Goal: Task Accomplishment & Management: Use online tool/utility

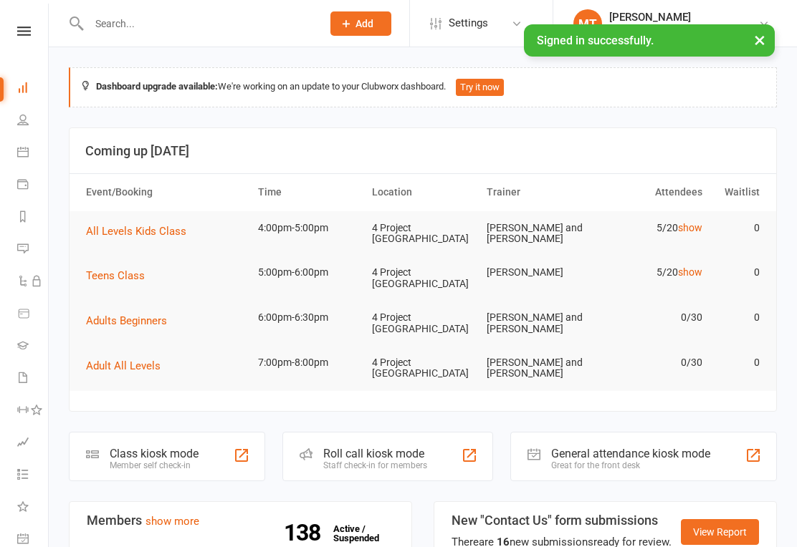
click at [19, 21] on nav "Clubworx Dashboard People Calendar Payments Reports Messages Automations Produc…" at bounding box center [24, 277] width 49 height 547
click at [34, 32] on link at bounding box center [24, 31] width 51 height 9
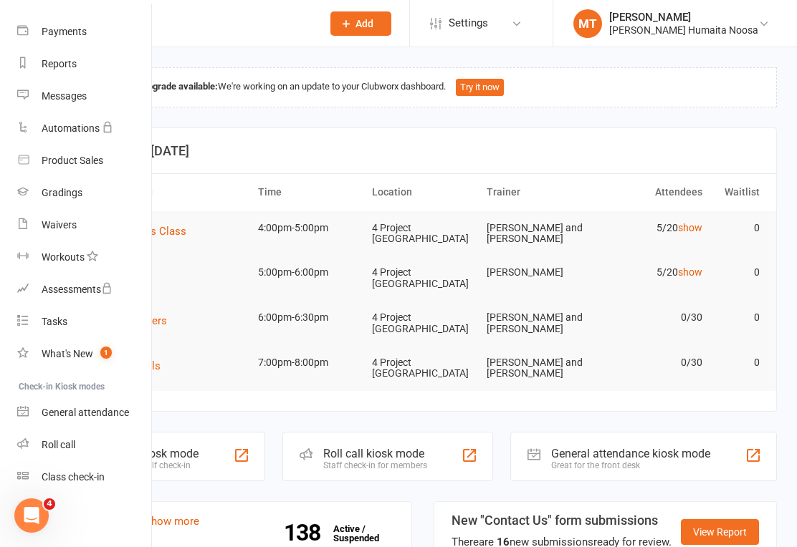
click at [82, 491] on link "Class check-in" at bounding box center [84, 477] width 135 height 32
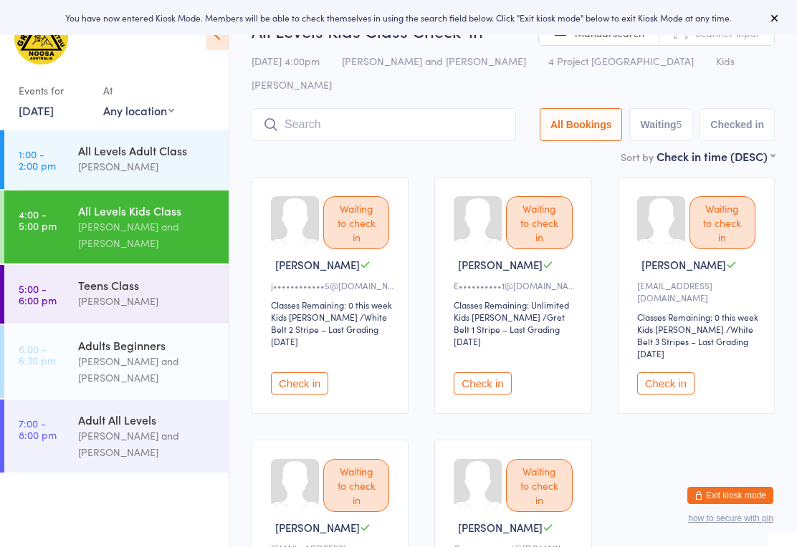
scroll to position [14, 0]
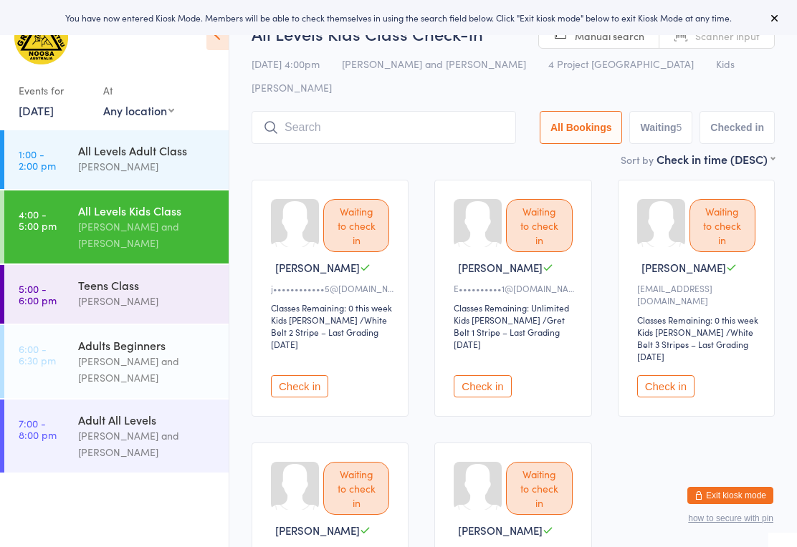
click at [374, 111] on input "search" at bounding box center [383, 127] width 264 height 33
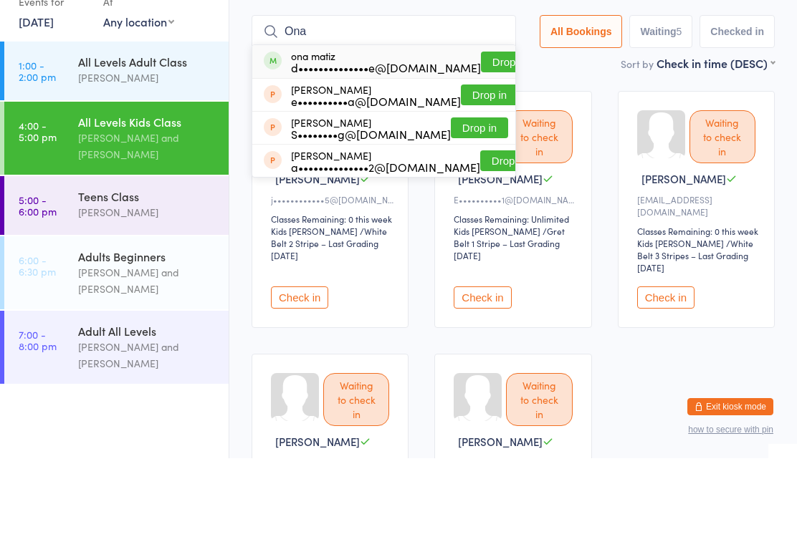
type input "Ona"
click at [481, 140] on button "Drop in" at bounding box center [509, 150] width 57 height 21
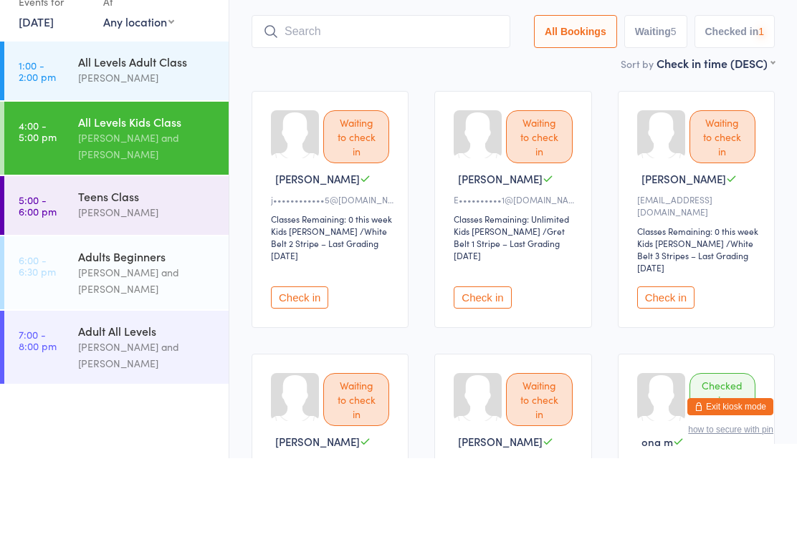
scroll to position [103, 0]
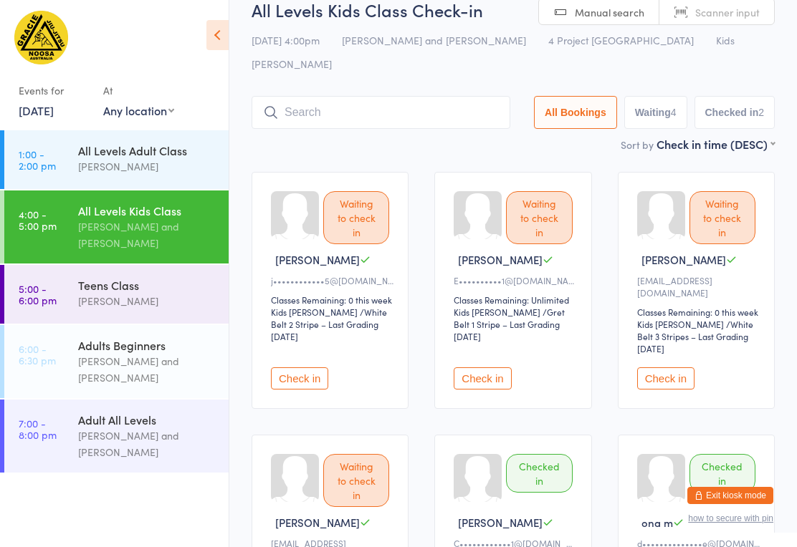
scroll to position [21, 0]
click at [388, 97] on input "search" at bounding box center [380, 113] width 259 height 33
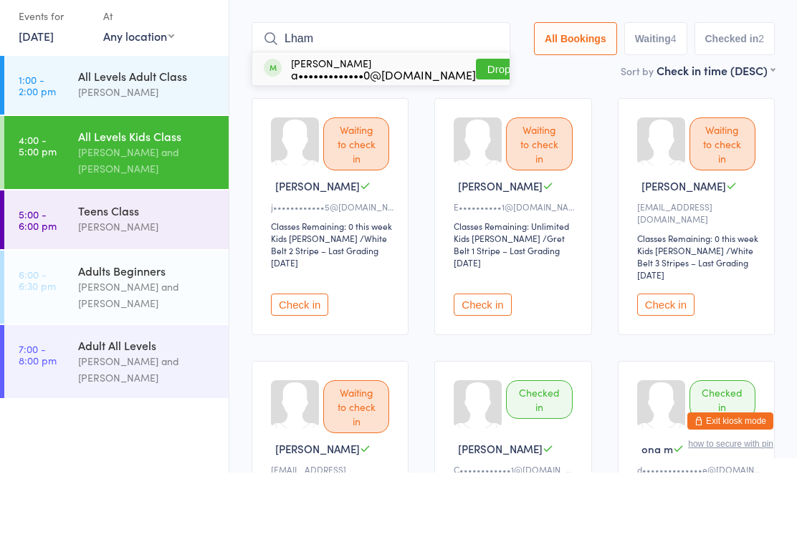
type input "Lham"
click at [476, 133] on button "Drop in" at bounding box center [504, 143] width 57 height 21
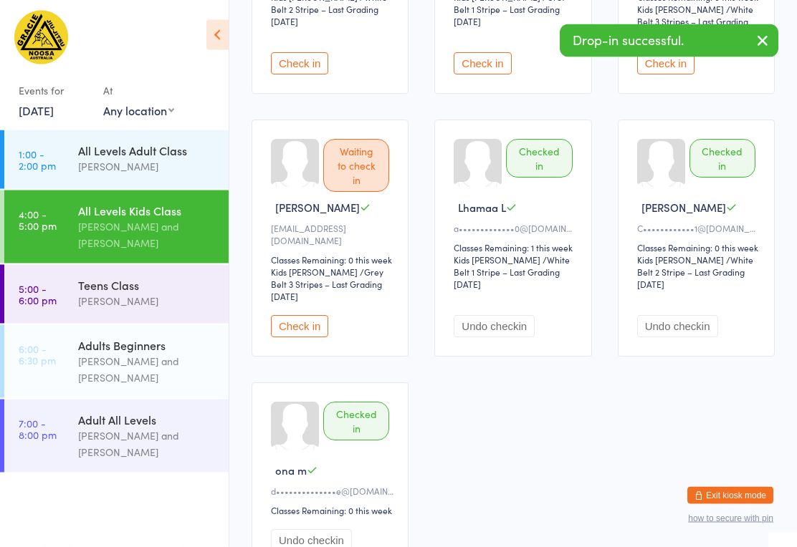
scroll to position [334, 0]
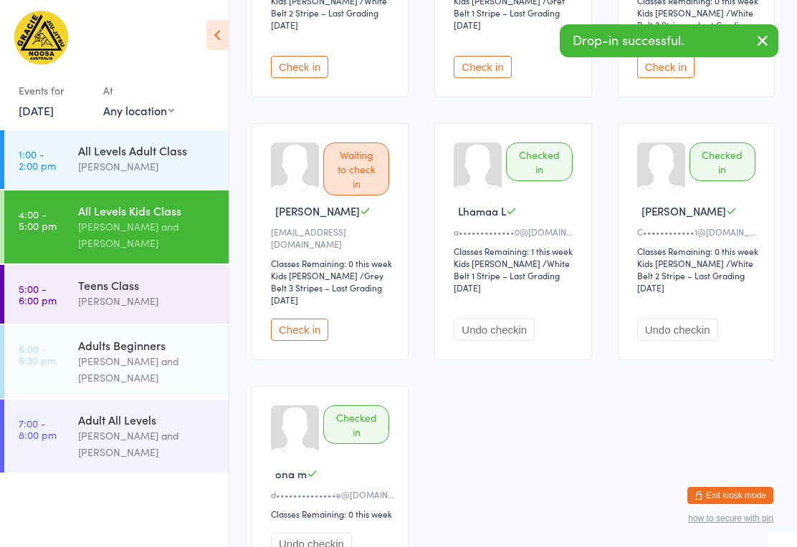
click at [499, 319] on button "Undo checkin" at bounding box center [493, 330] width 81 height 22
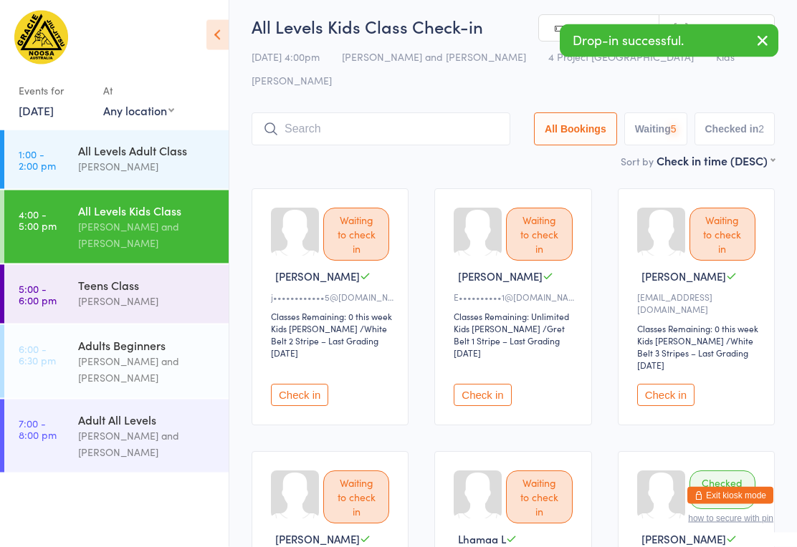
scroll to position [0, 0]
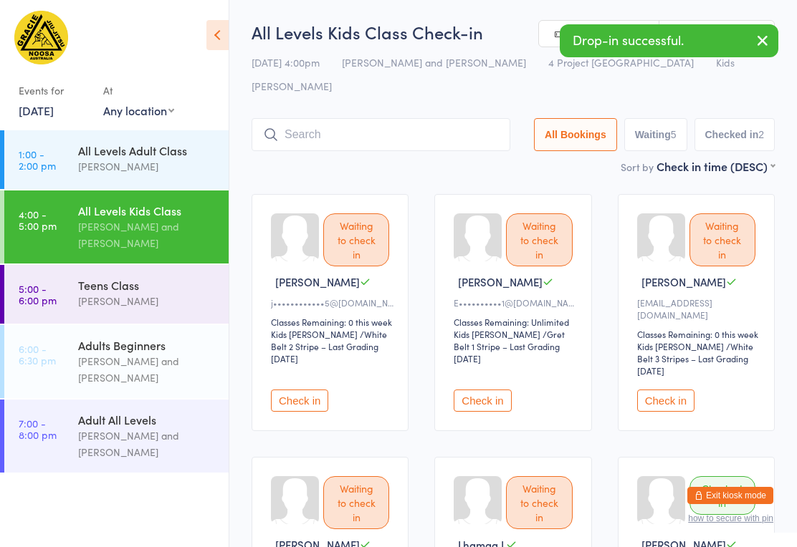
click at [390, 118] on input "search" at bounding box center [380, 134] width 259 height 33
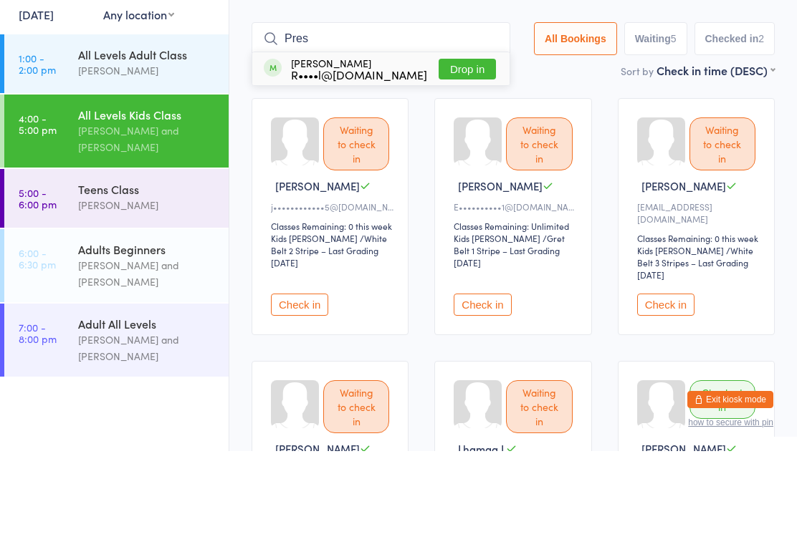
type input "Pres"
click at [457, 155] on button "Drop in" at bounding box center [466, 165] width 57 height 21
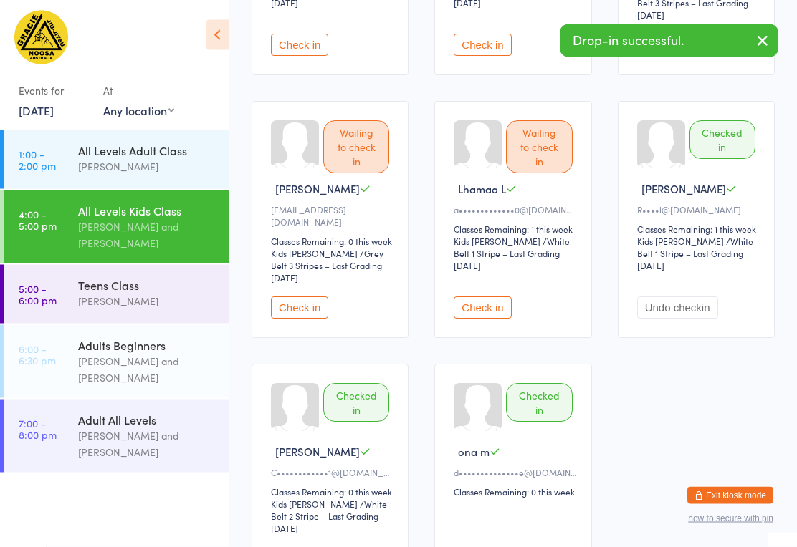
scroll to position [360, 0]
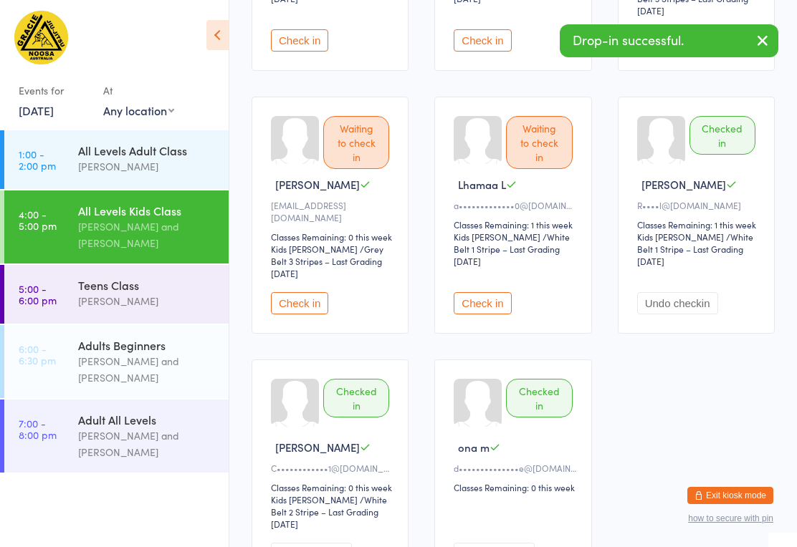
click at [678, 292] on button "Undo checkin" at bounding box center [677, 303] width 81 height 22
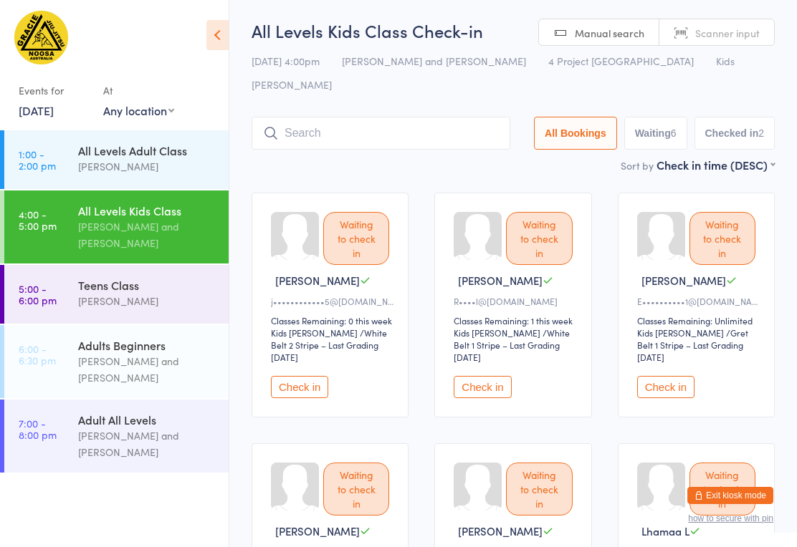
scroll to position [0, 0]
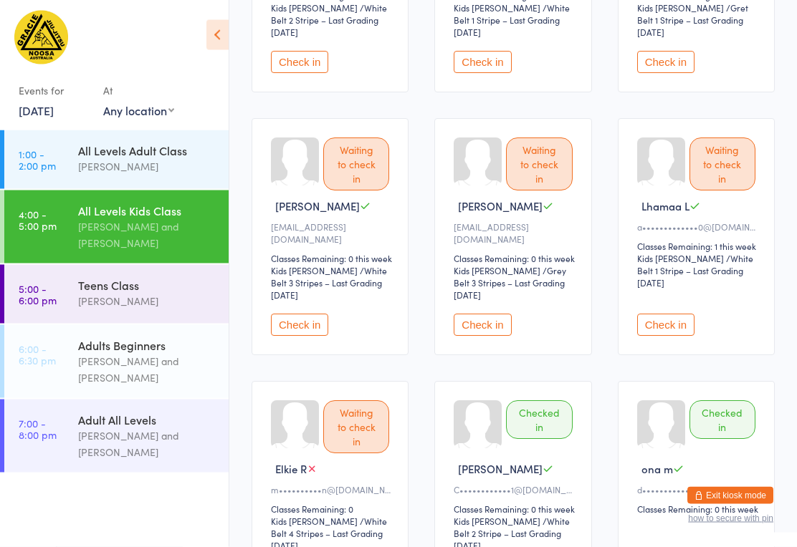
scroll to position [354, 0]
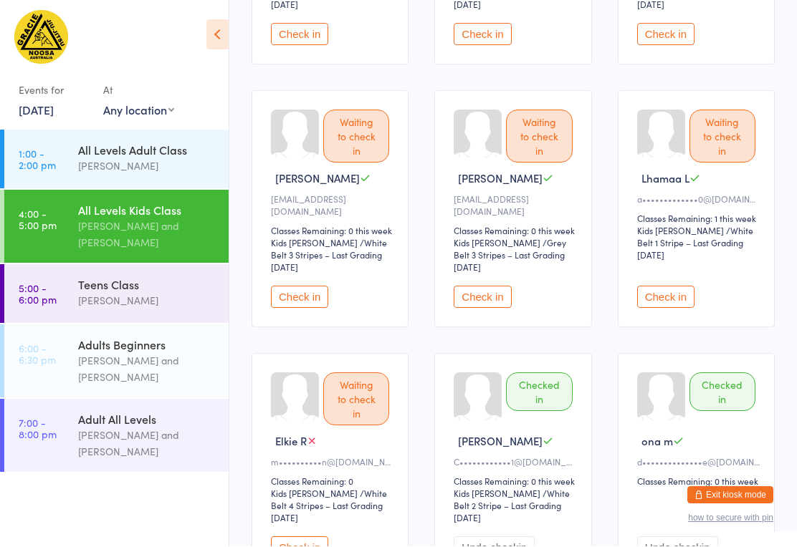
click at [361, 386] on div "Waiting to check in" at bounding box center [356, 399] width 66 height 53
click at [301, 537] on button "Check in" at bounding box center [299, 548] width 57 height 22
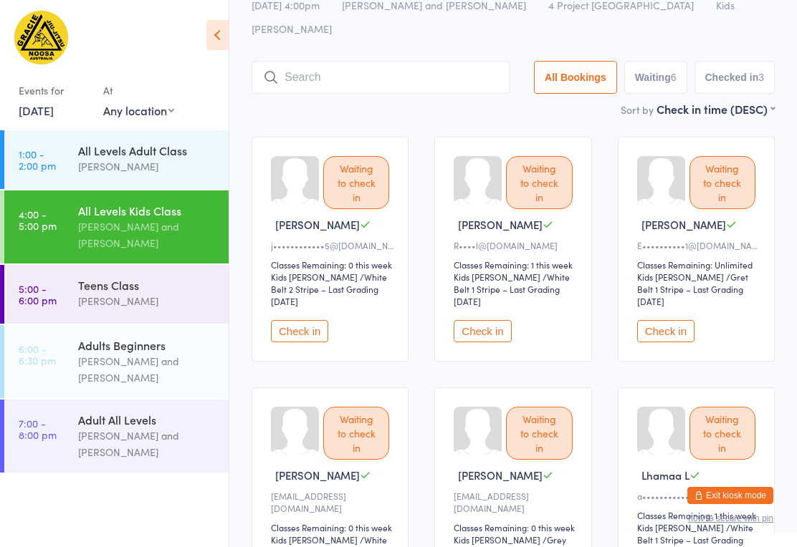
scroll to position [0, 0]
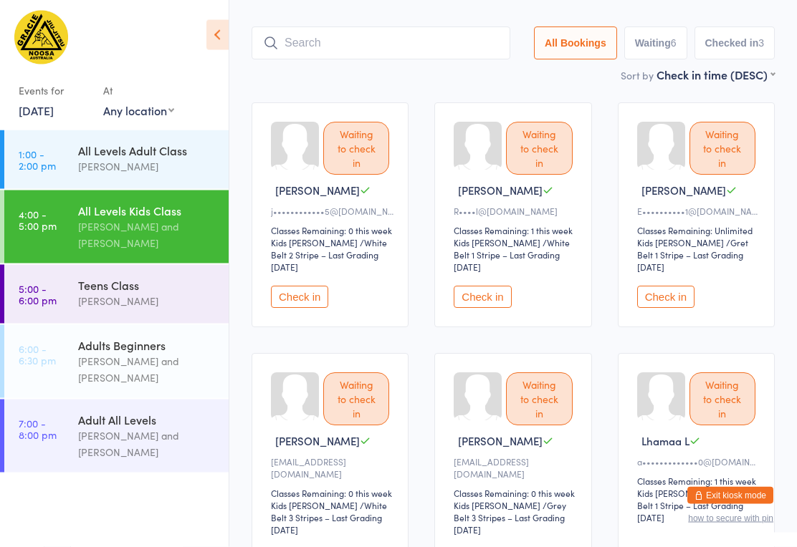
click at [319, 287] on button "Check in" at bounding box center [299, 298] width 57 height 22
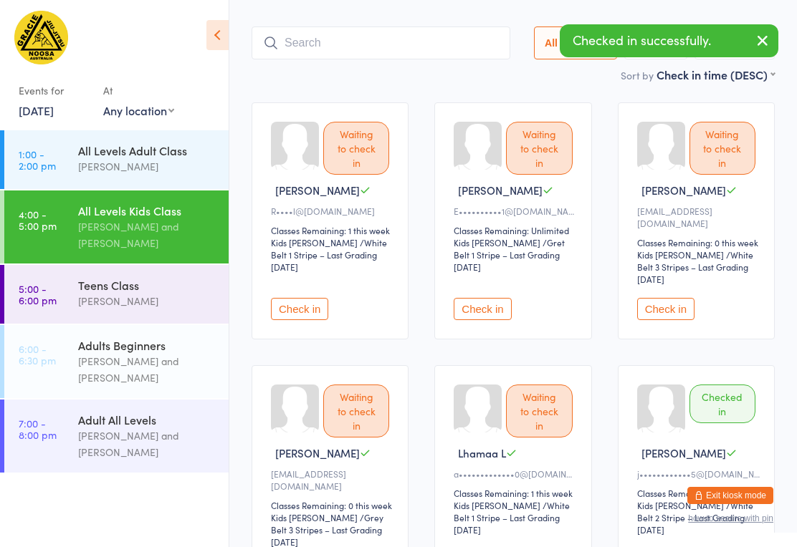
click at [285, 298] on button "Check in" at bounding box center [299, 309] width 57 height 22
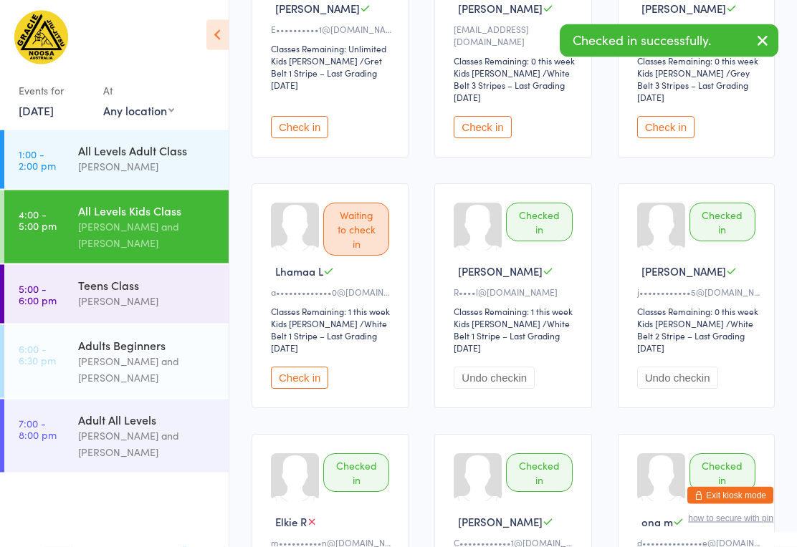
scroll to position [274, 0]
click at [509, 367] on button "Undo checkin" at bounding box center [493, 378] width 81 height 22
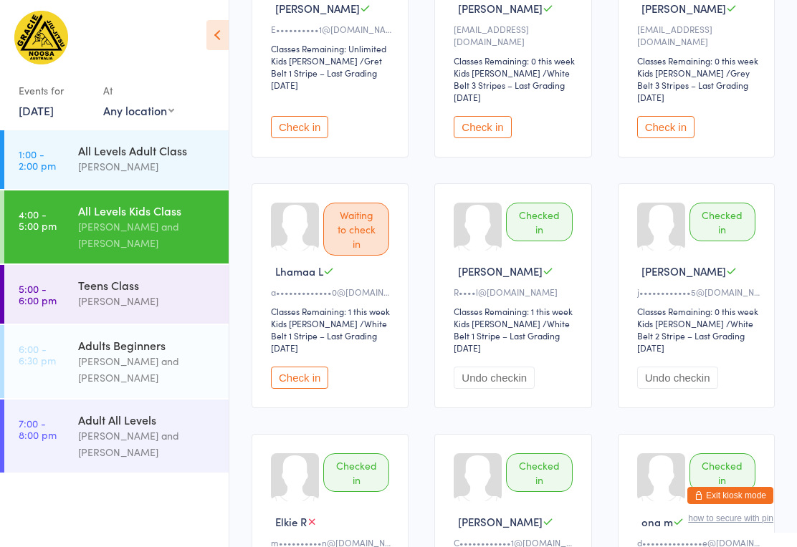
click at [494, 367] on button "Undo checkin" at bounding box center [493, 378] width 81 height 22
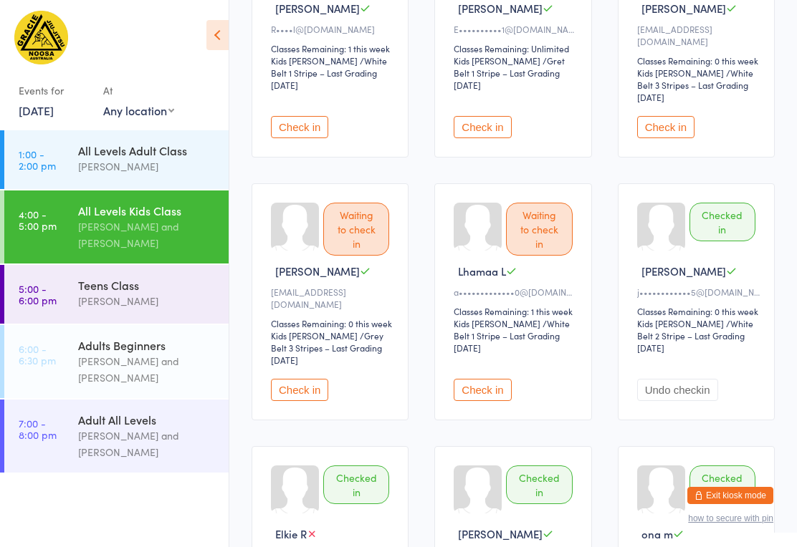
click at [481, 379] on button "Check in" at bounding box center [481, 390] width 57 height 22
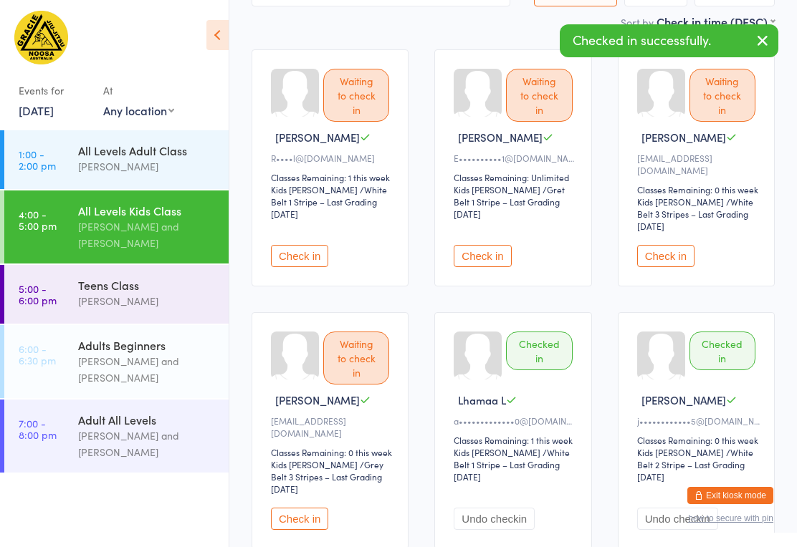
scroll to position [144, 0]
click at [322, 212] on div "Waiting to check in Presley C R••••l@tintedlove.com.au Classes Remaining: 1 thi…" at bounding box center [329, 168] width 157 height 237
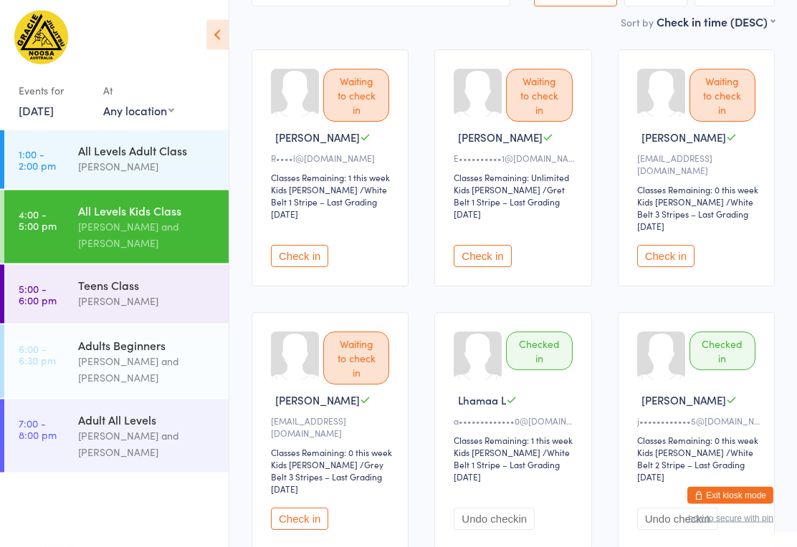
scroll to position [145, 0]
click at [303, 245] on button "Check in" at bounding box center [299, 256] width 57 height 22
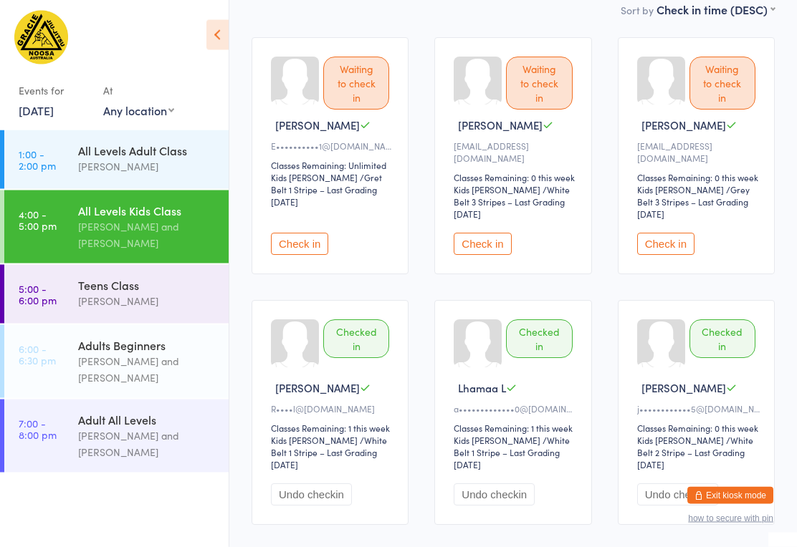
scroll to position [157, 0]
click at [668, 233] on button "Check in" at bounding box center [665, 244] width 57 height 22
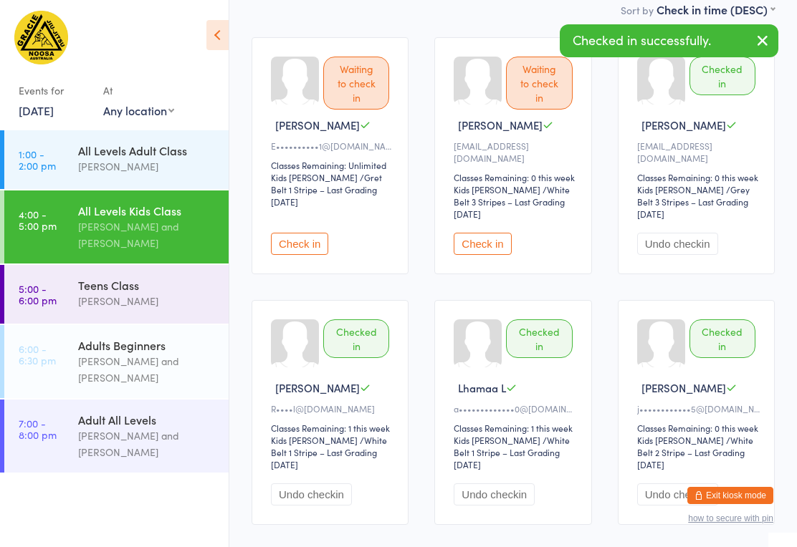
click at [484, 233] on button "Check in" at bounding box center [481, 244] width 57 height 22
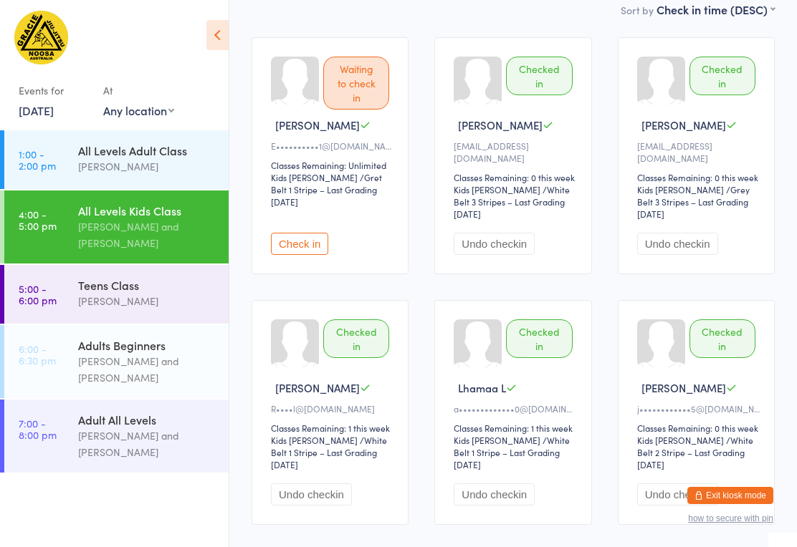
click at [795, 372] on ui-view "All Levels Kids Class Check-in 16 Sep 4:00pm Monika Tritton and William Tritton…" at bounding box center [512, 325] width 567 height 925
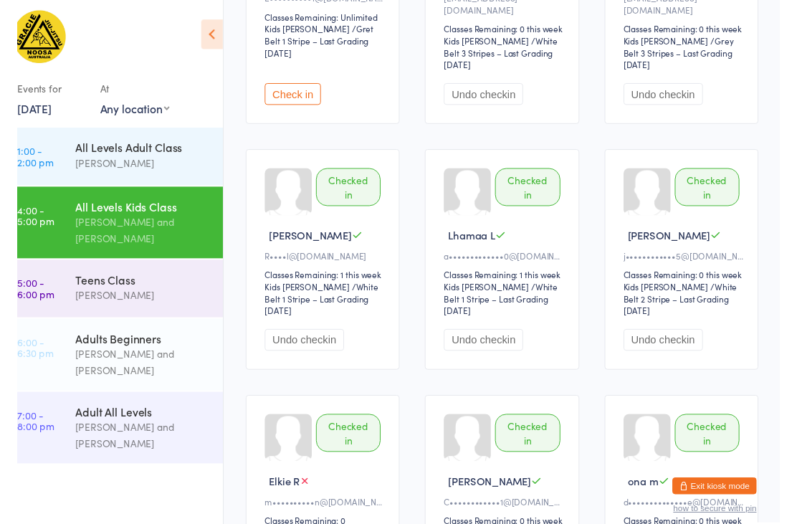
scroll to position [0, 0]
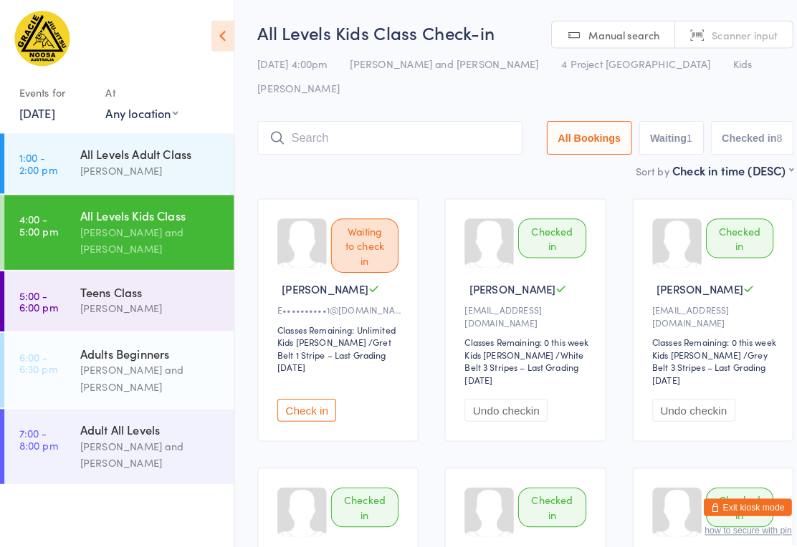
click at [303, 390] on button "Check in" at bounding box center [299, 401] width 57 height 22
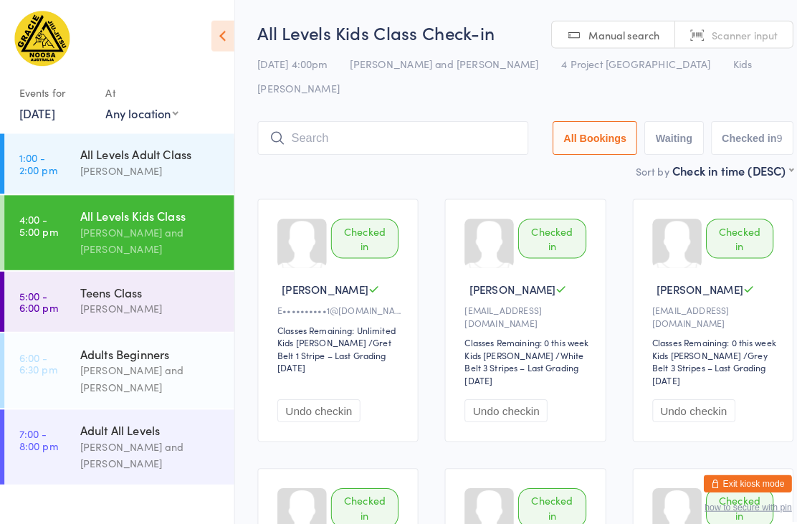
click at [390, 118] on input "search" at bounding box center [383, 134] width 264 height 33
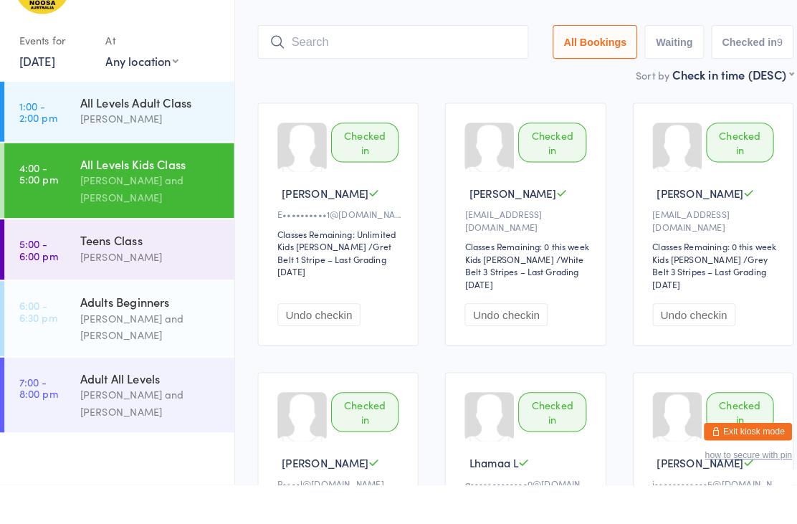
scroll to position [45, 0]
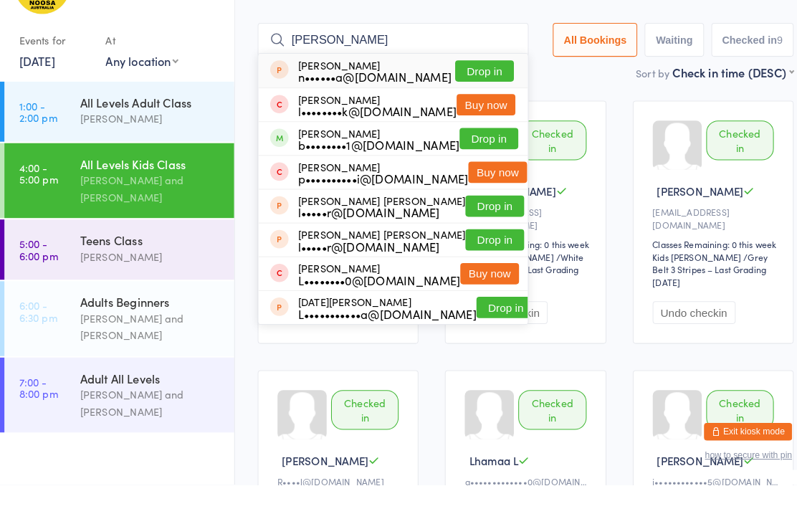
type input "[PERSON_NAME]"
click at [478, 110] on button "Drop in" at bounding box center [472, 120] width 57 height 21
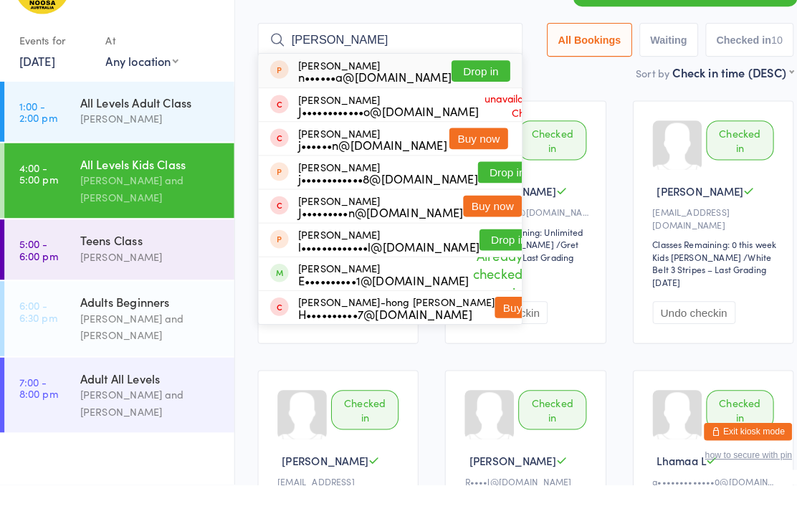
type input "[PERSON_NAME]"
click at [459, 110] on button "Drop in" at bounding box center [469, 120] width 57 height 21
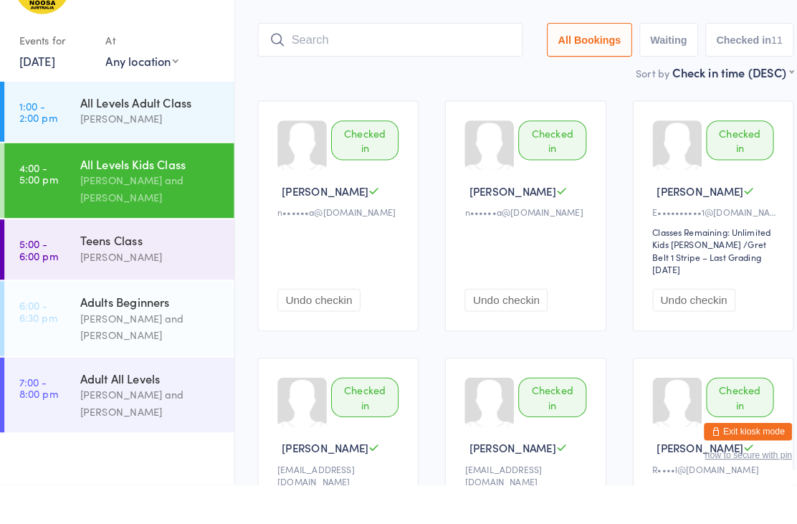
scroll to position [84, 0]
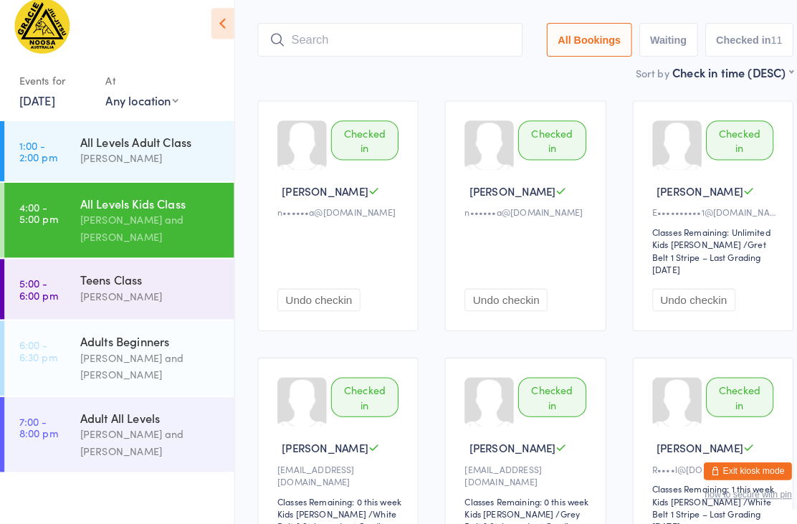
click at [140, 282] on div "Teens Class" at bounding box center [147, 285] width 138 height 16
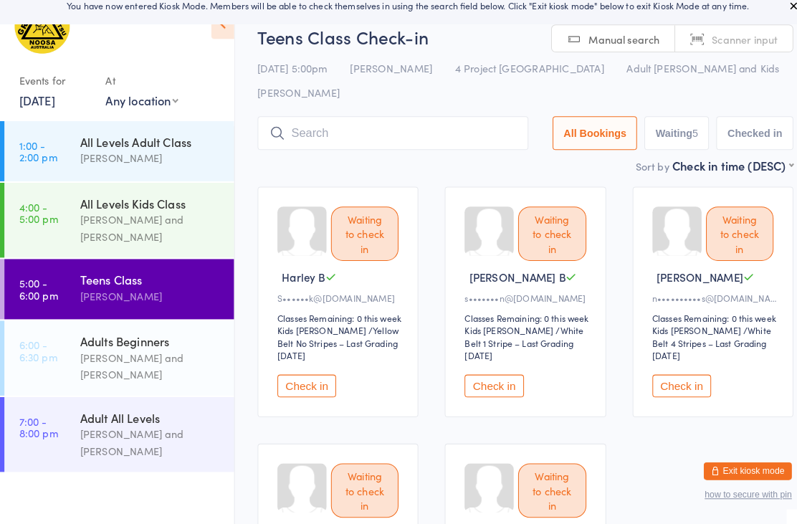
click at [297, 377] on button "Check in" at bounding box center [299, 388] width 57 height 22
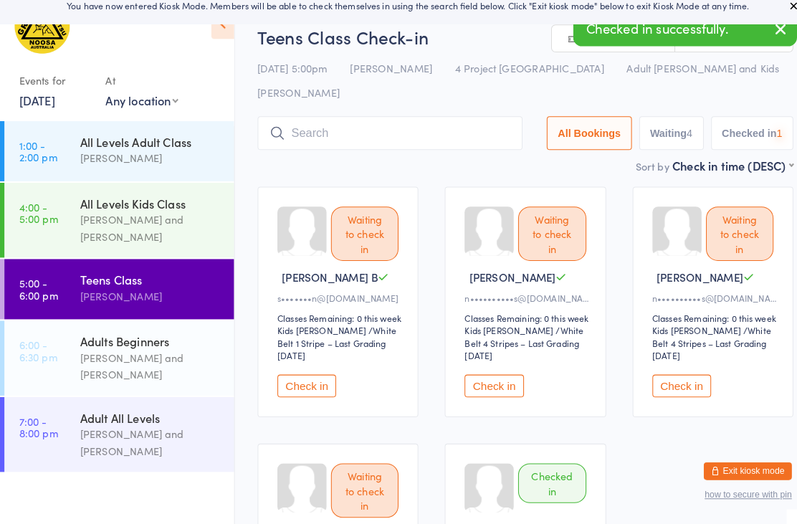
click at [299, 377] on button "Check in" at bounding box center [299, 388] width 57 height 22
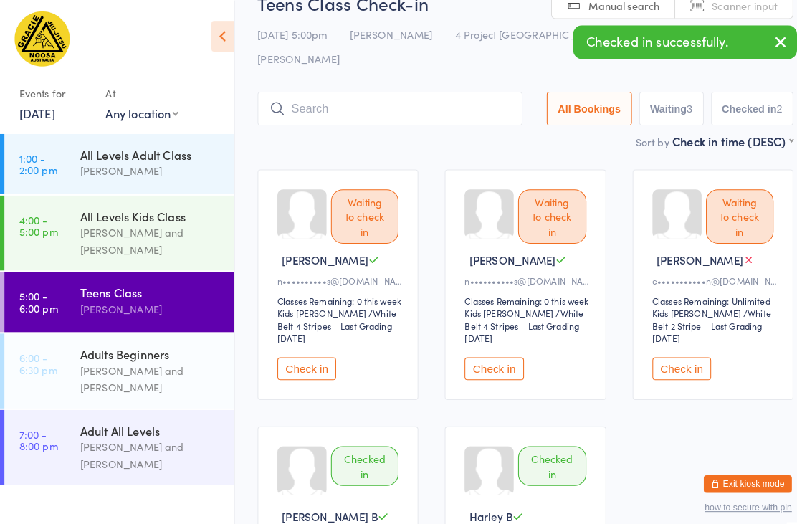
scroll to position [29, 0]
click at [668, 348] on button "Check in" at bounding box center [665, 359] width 57 height 22
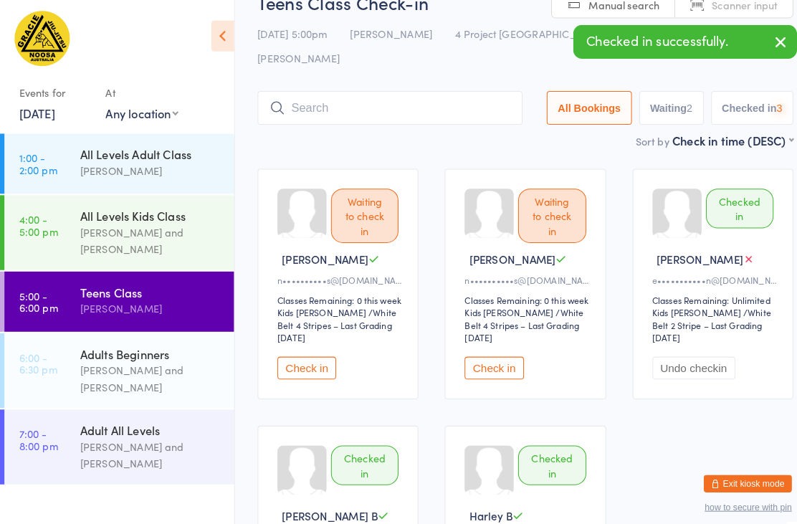
click at [413, 89] on input "search" at bounding box center [380, 105] width 259 height 33
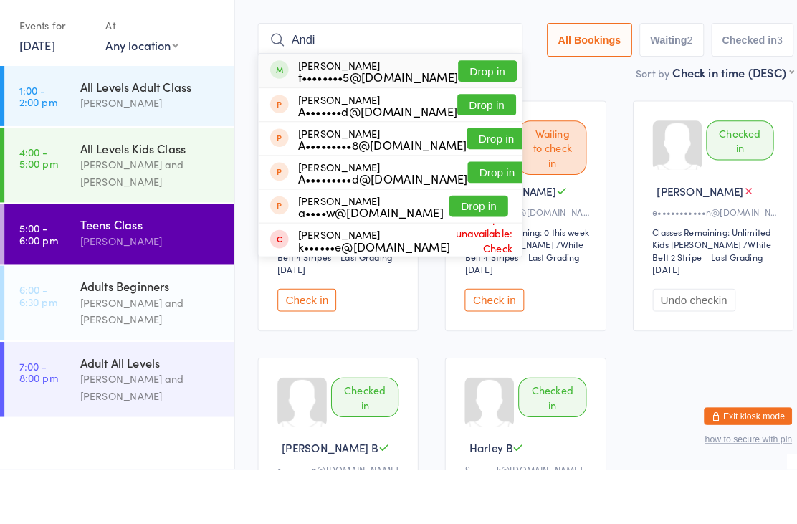
type input "Andi"
click at [461, 125] on button "Drop in" at bounding box center [475, 135] width 57 height 21
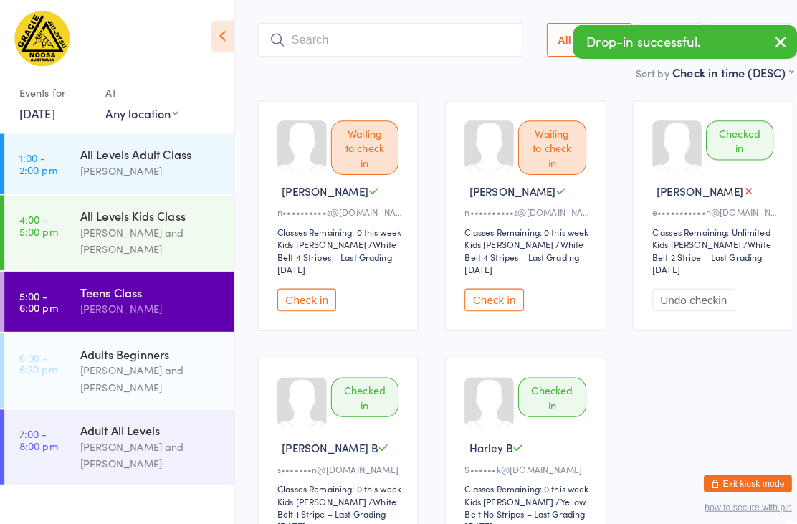
click at [420, 22] on input "search" at bounding box center [380, 38] width 259 height 33
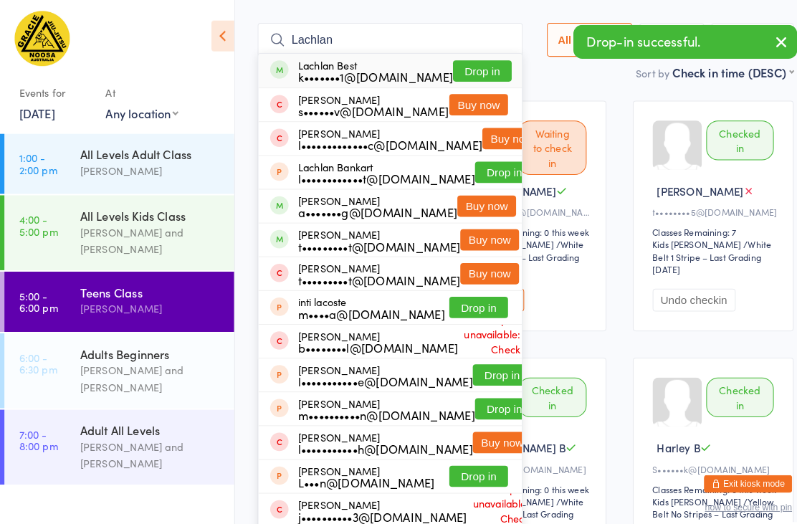
type input "Lachlan"
click at [475, 59] on button "Drop in" at bounding box center [470, 69] width 57 height 21
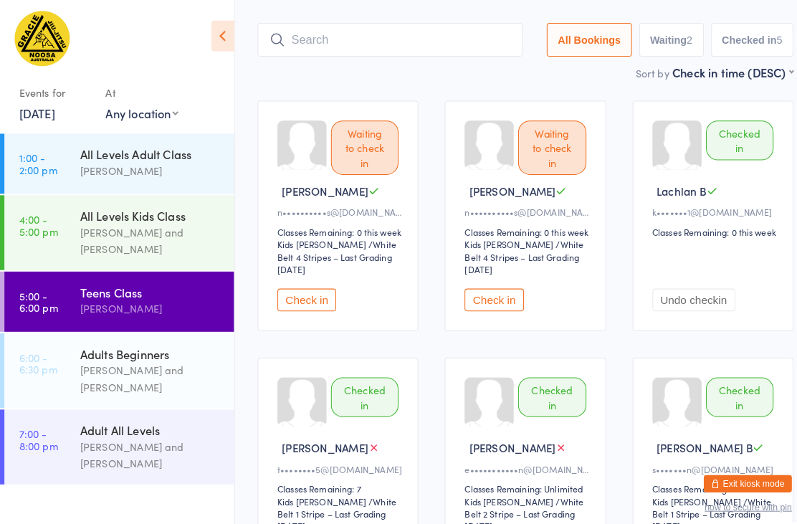
click at [408, 29] on input "search" at bounding box center [380, 38] width 259 height 33
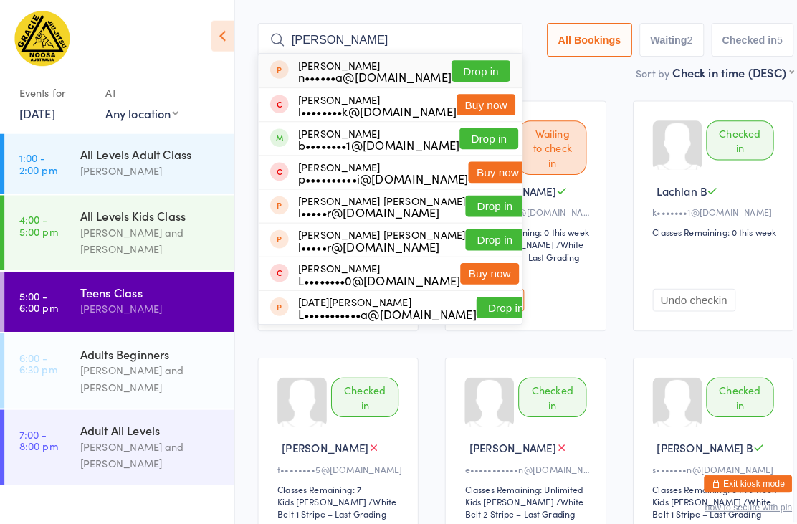
type input "[PERSON_NAME]"
click at [467, 59] on button "Drop in" at bounding box center [469, 69] width 57 height 21
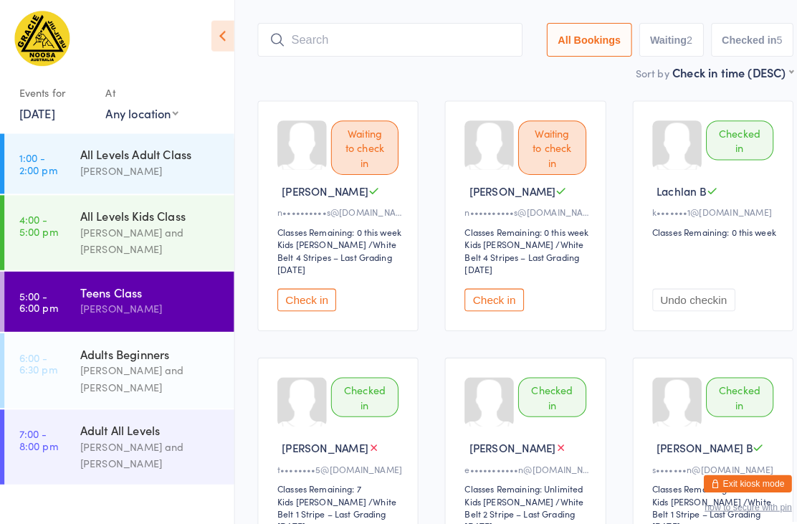
click at [398, 24] on input "search" at bounding box center [380, 38] width 259 height 33
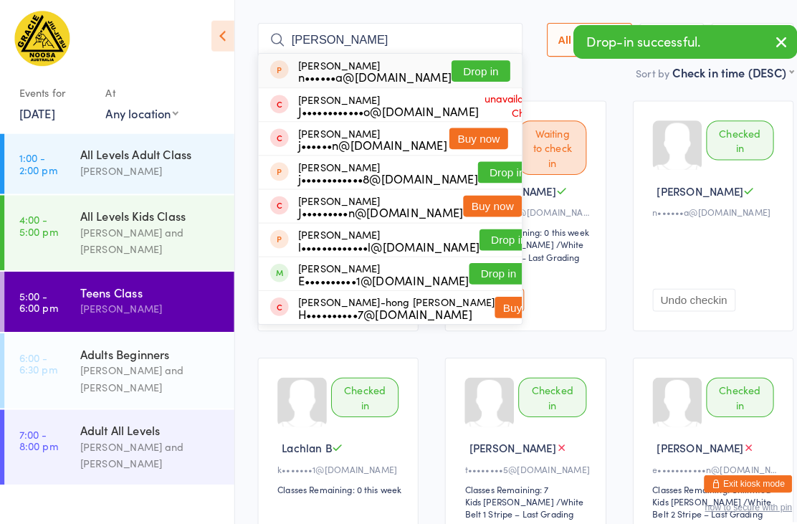
type input "[PERSON_NAME]"
click at [453, 59] on button "Drop in" at bounding box center [469, 69] width 57 height 21
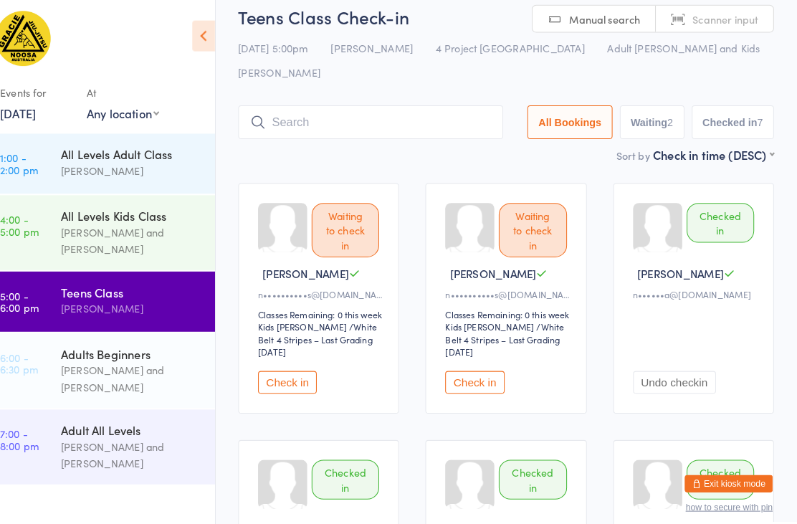
scroll to position [0, 0]
